Goal: Transaction & Acquisition: Purchase product/service

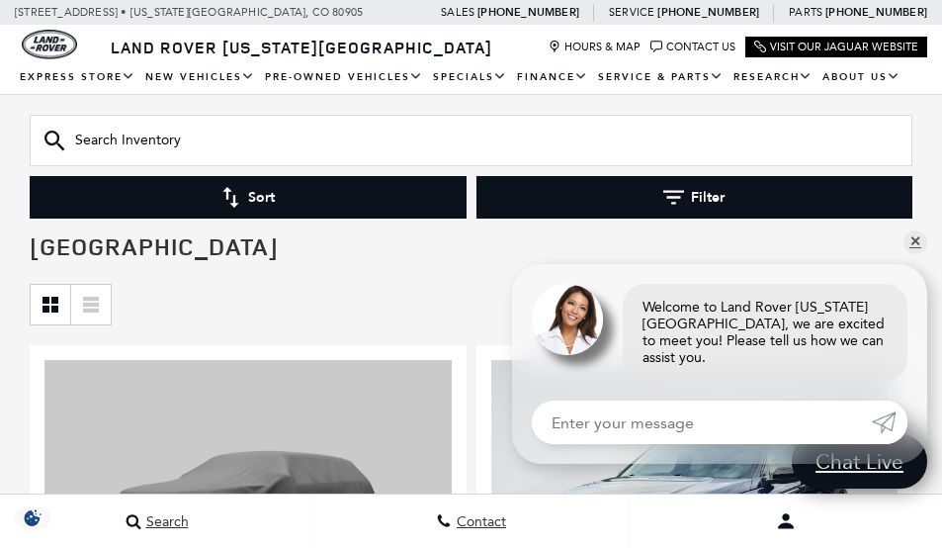
scroll to position [99, 0]
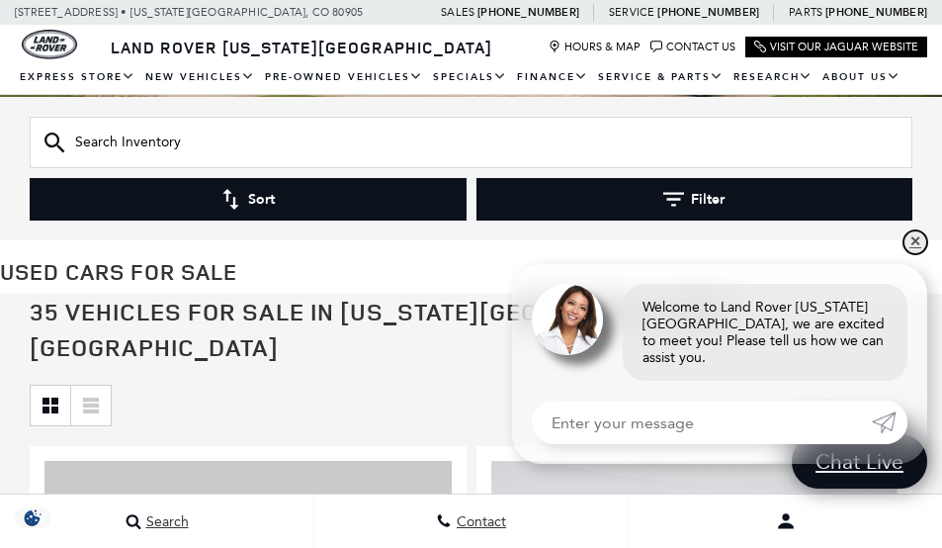
click at [916, 254] on link "✕" at bounding box center [916, 242] width 24 height 24
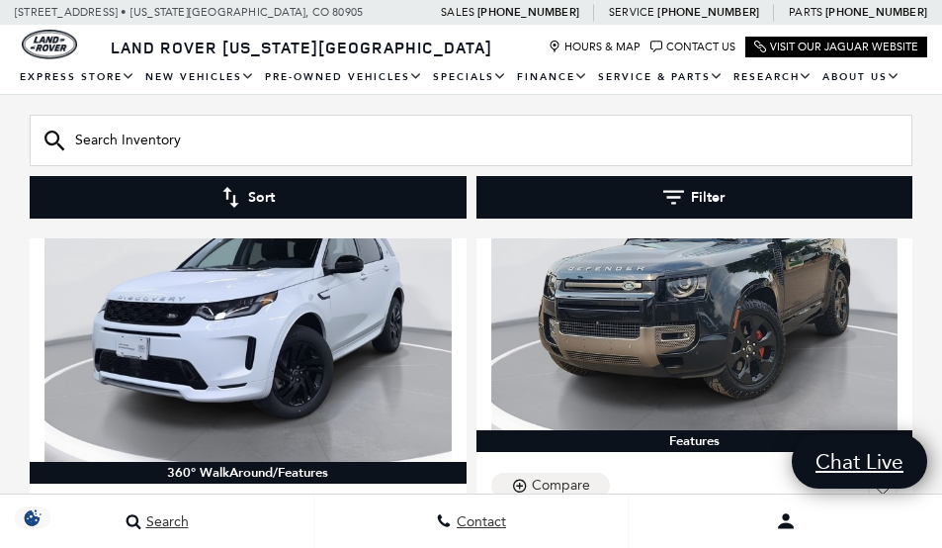
scroll to position [1878, 0]
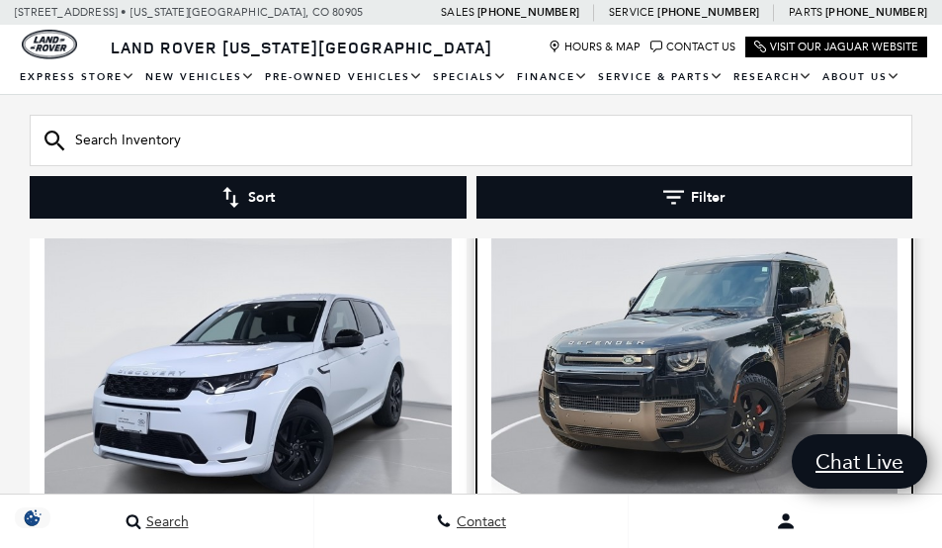
click at [620, 305] on img at bounding box center [694, 351] width 407 height 305
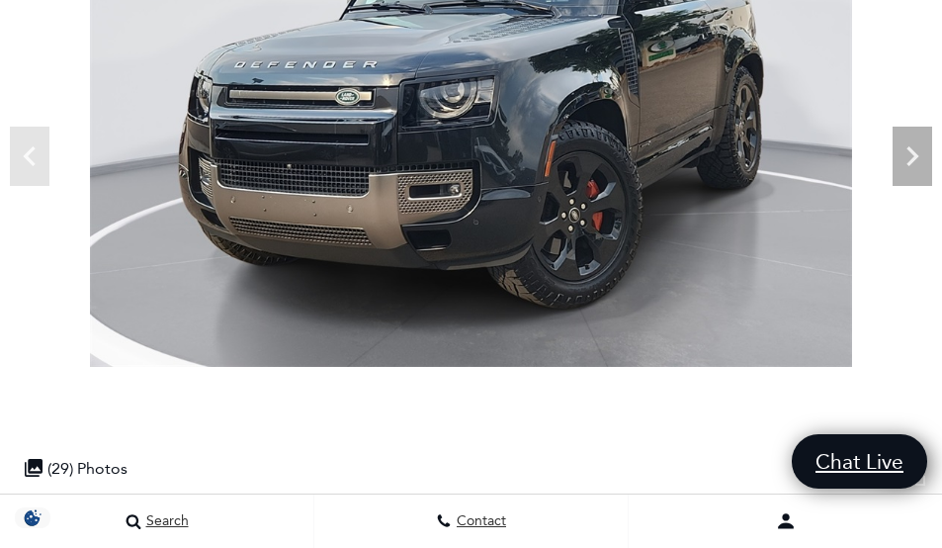
scroll to position [198, 0]
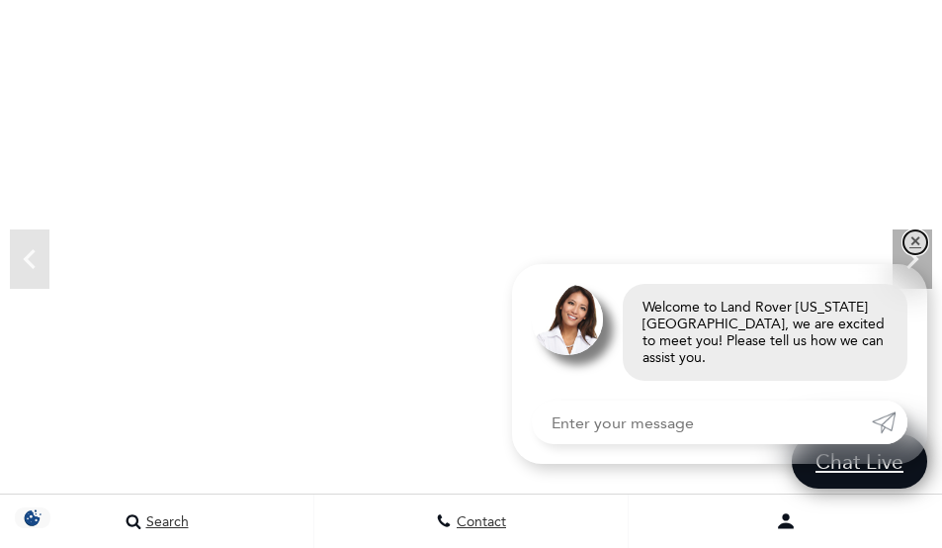
click at [911, 250] on link "✕" at bounding box center [916, 242] width 24 height 24
